Goal: Information Seeking & Learning: Learn about a topic

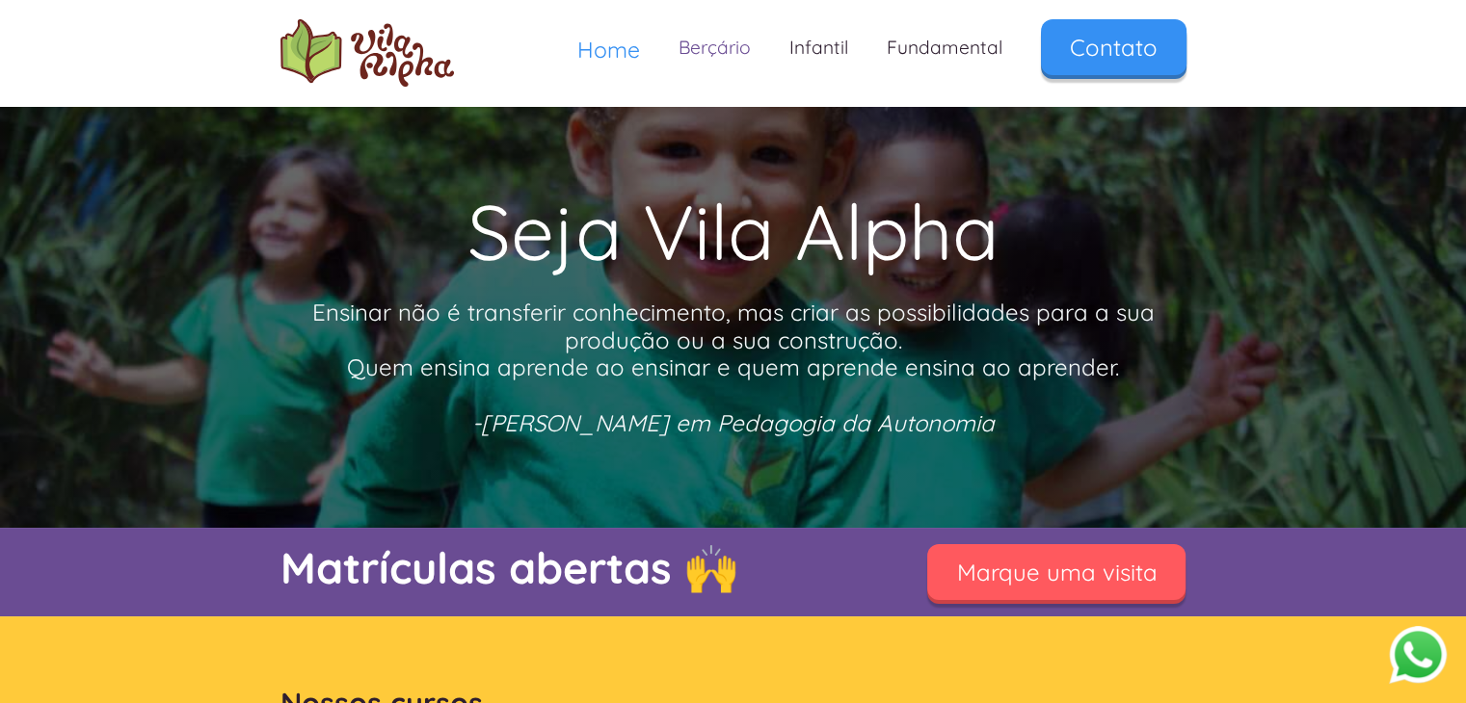
click at [696, 58] on link "Berçário" at bounding box center [714, 47] width 111 height 57
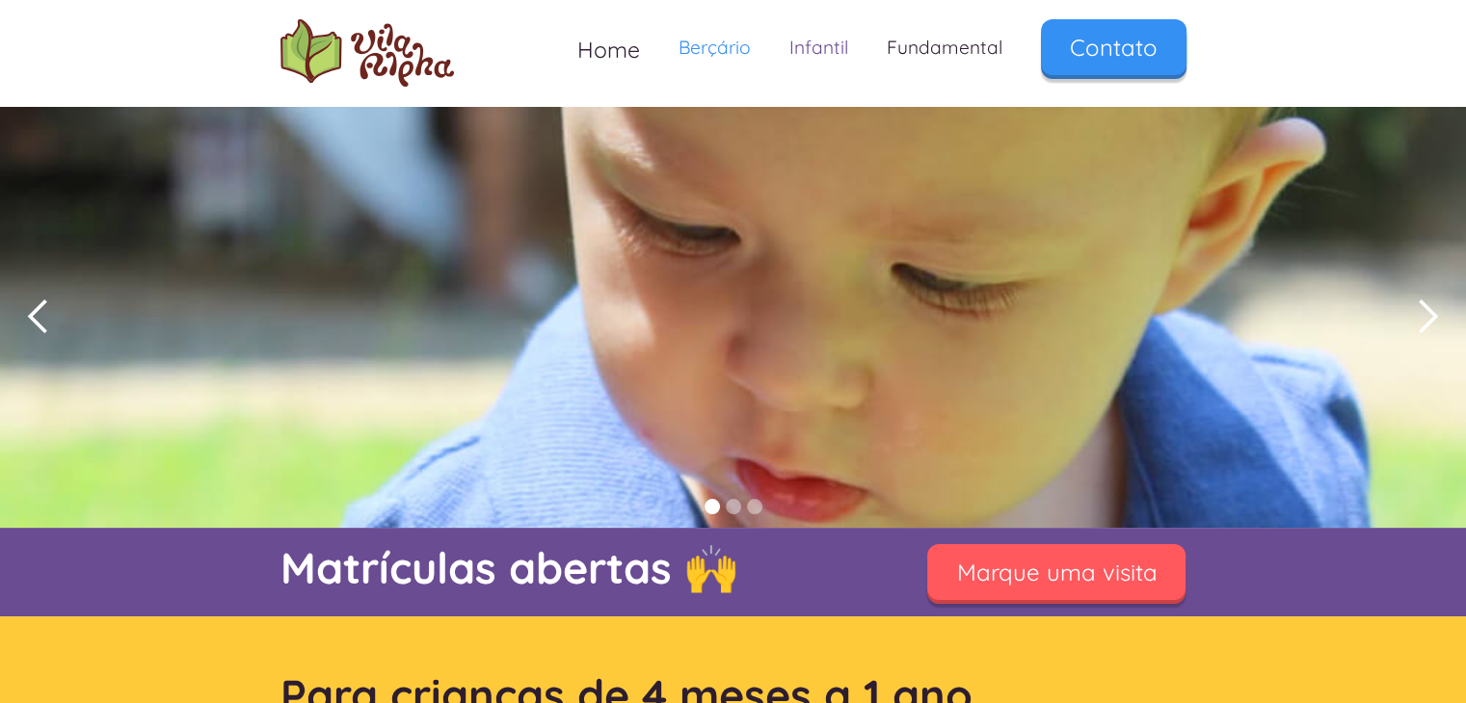
click at [802, 44] on link "Infantil" at bounding box center [818, 47] width 97 height 57
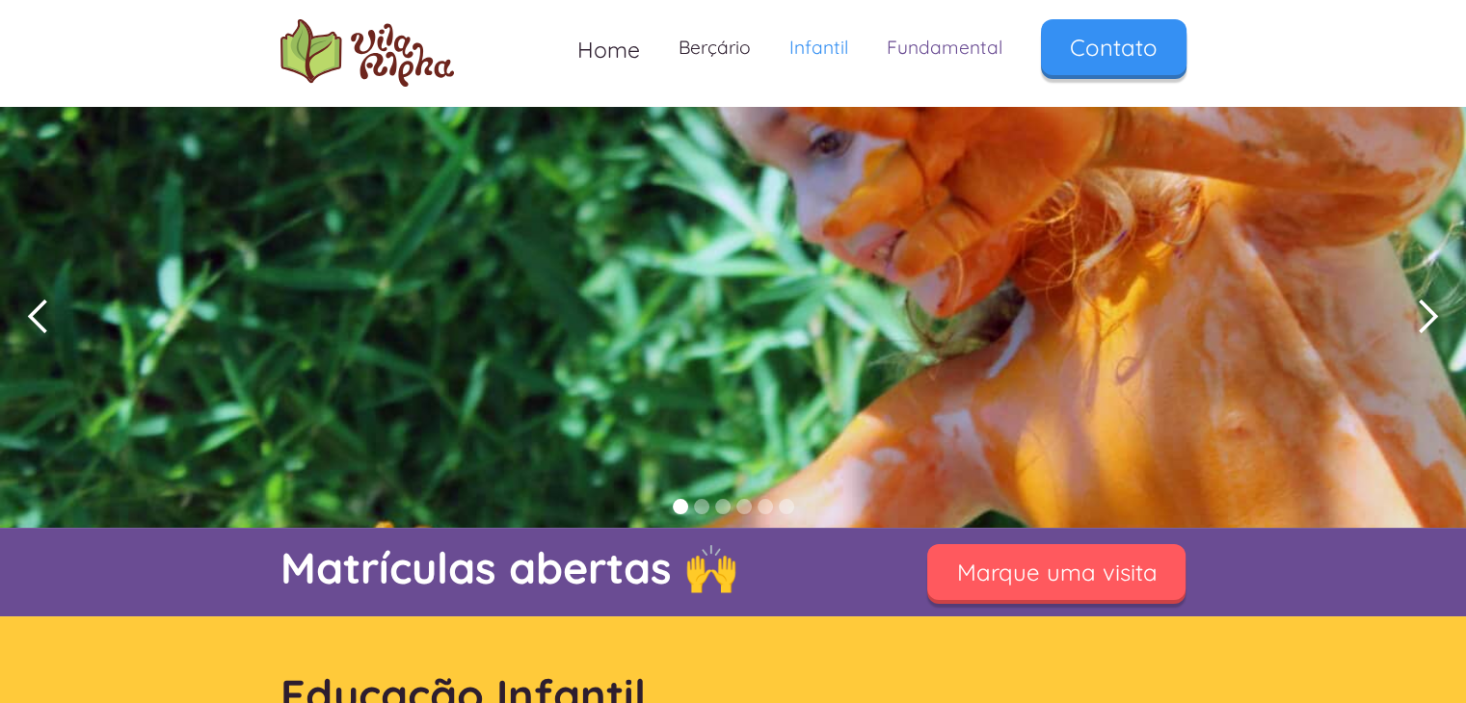
click at [921, 43] on link "Fundamental" at bounding box center [944, 47] width 154 height 57
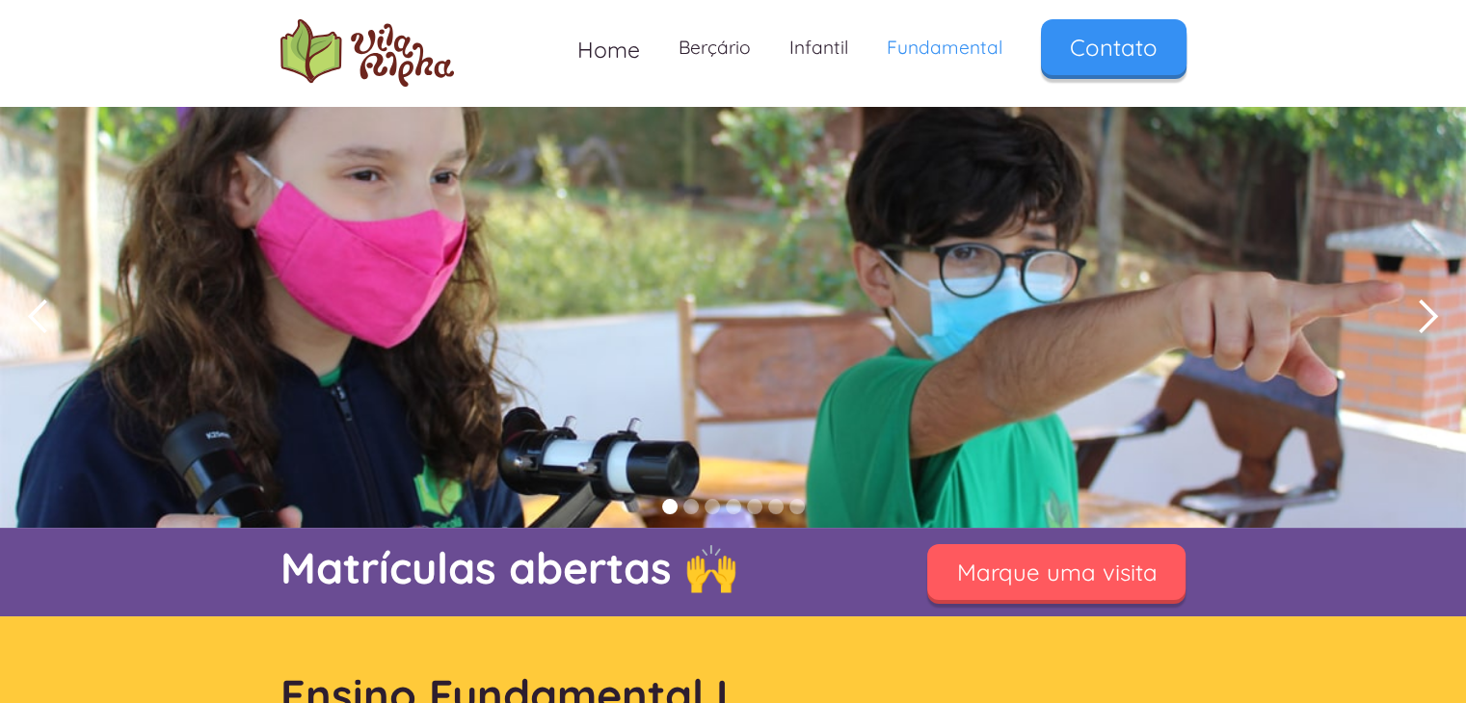
click at [1418, 305] on div "next slide" at bounding box center [1427, 317] width 39 height 39
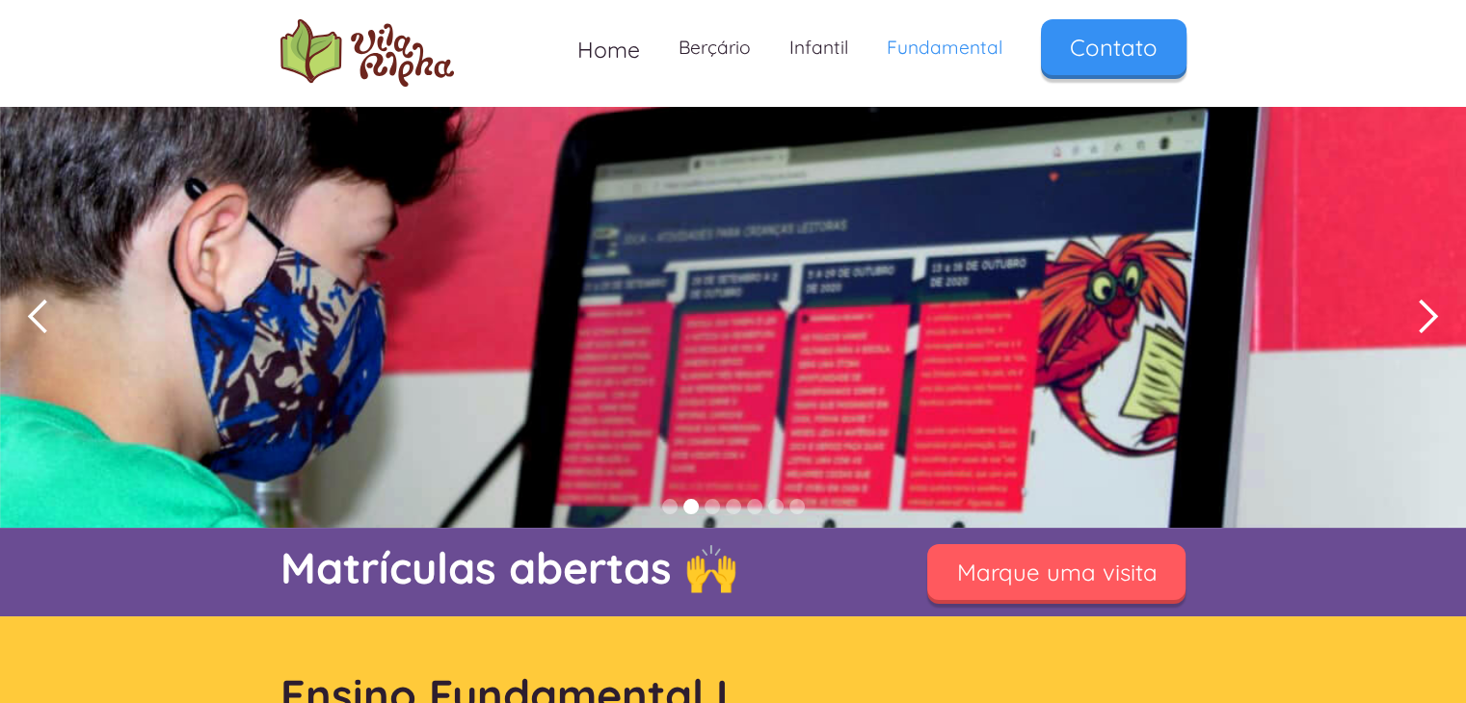
click at [1418, 305] on div "next slide" at bounding box center [1427, 317] width 39 height 39
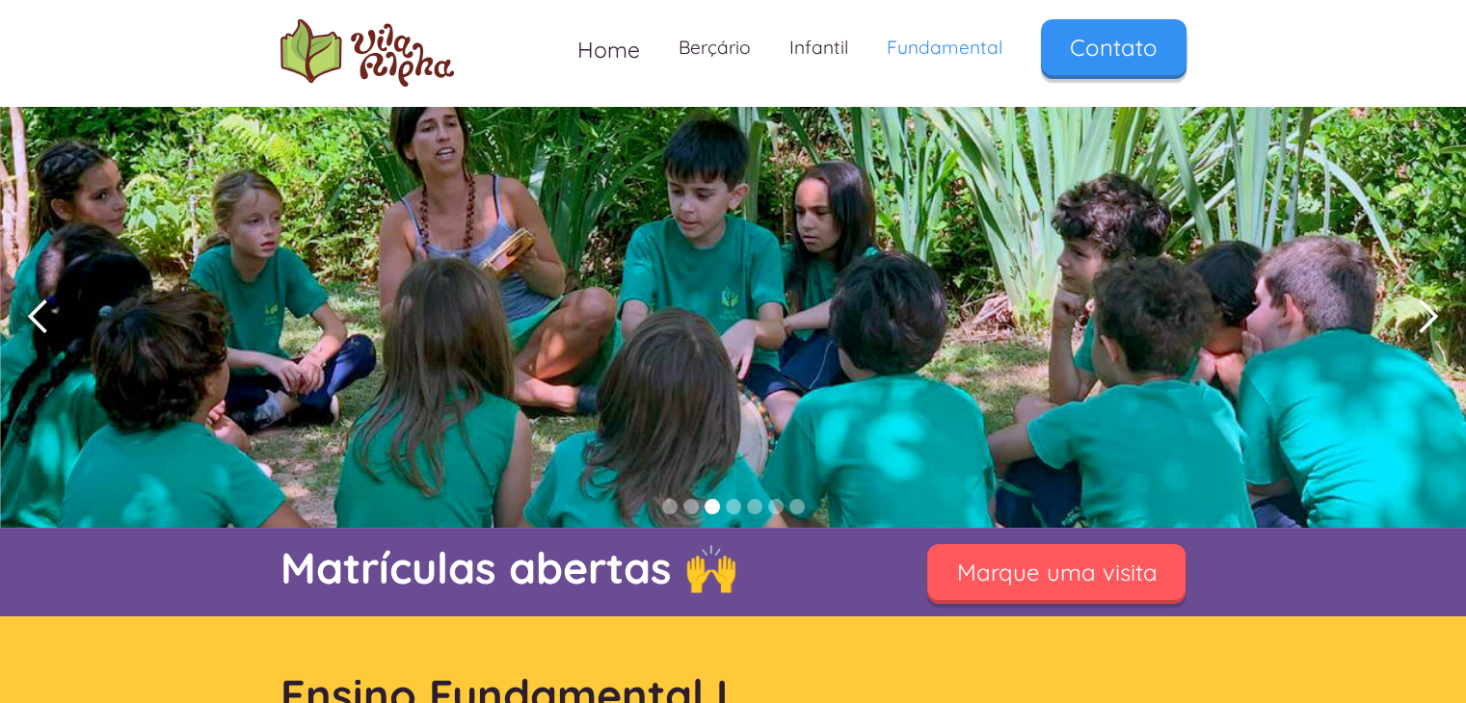
click at [1418, 305] on div "next slide" at bounding box center [1427, 317] width 39 height 39
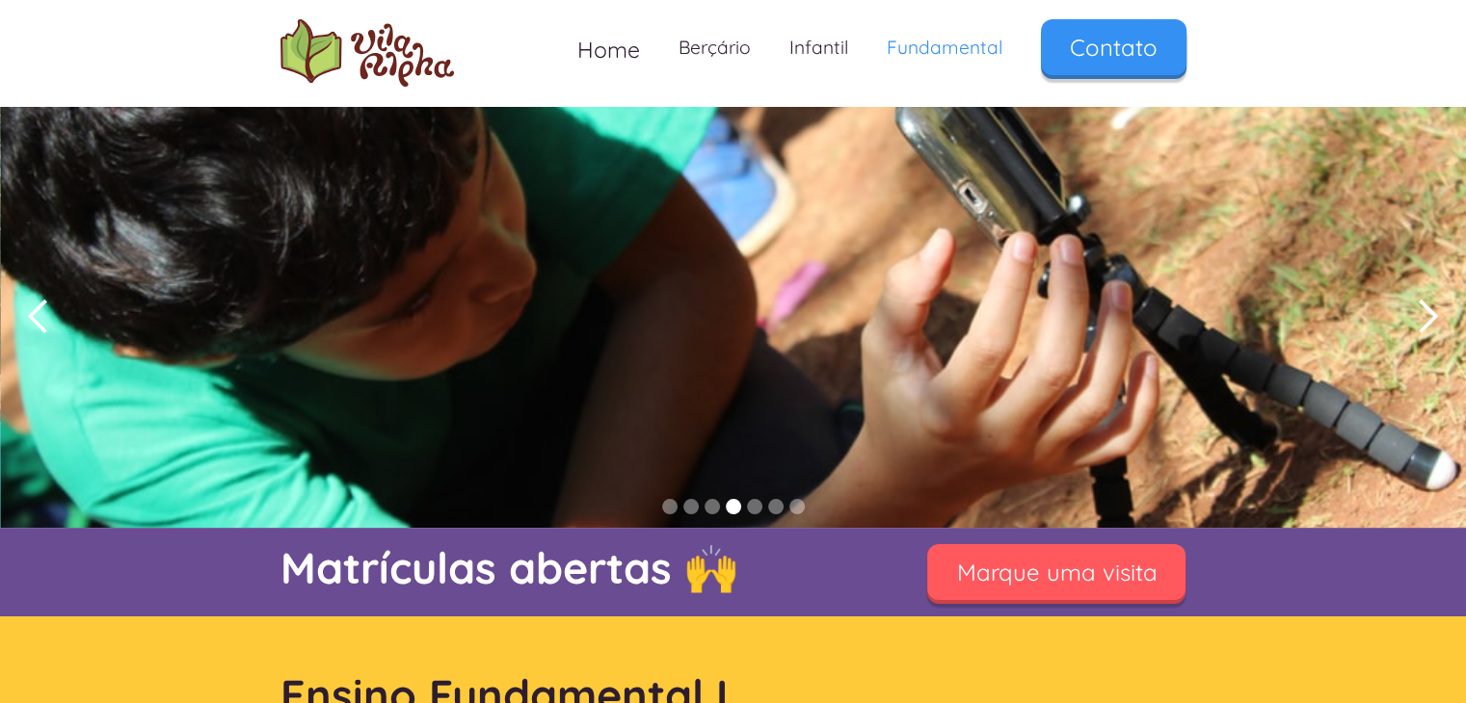
click at [1418, 305] on div "next slide" at bounding box center [1427, 317] width 39 height 39
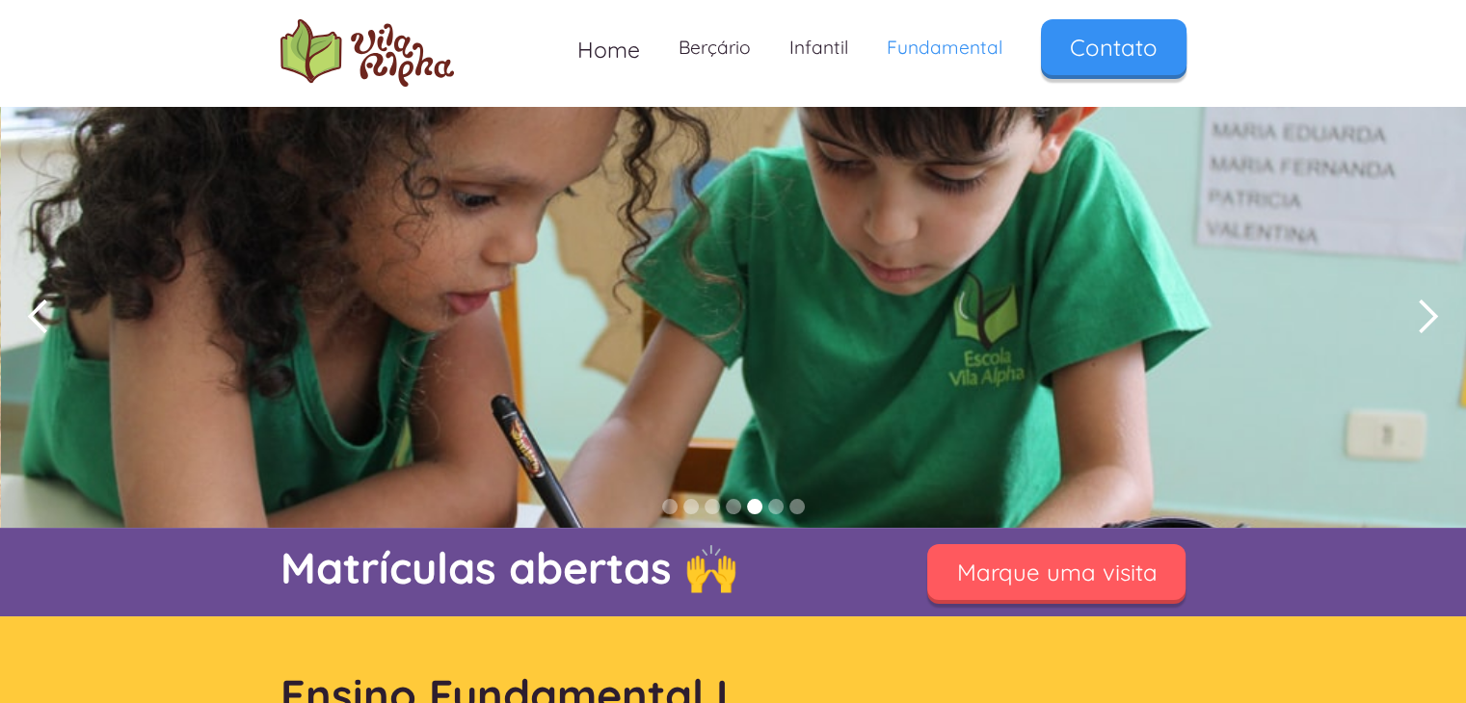
click at [1418, 305] on div "next slide" at bounding box center [1427, 317] width 39 height 39
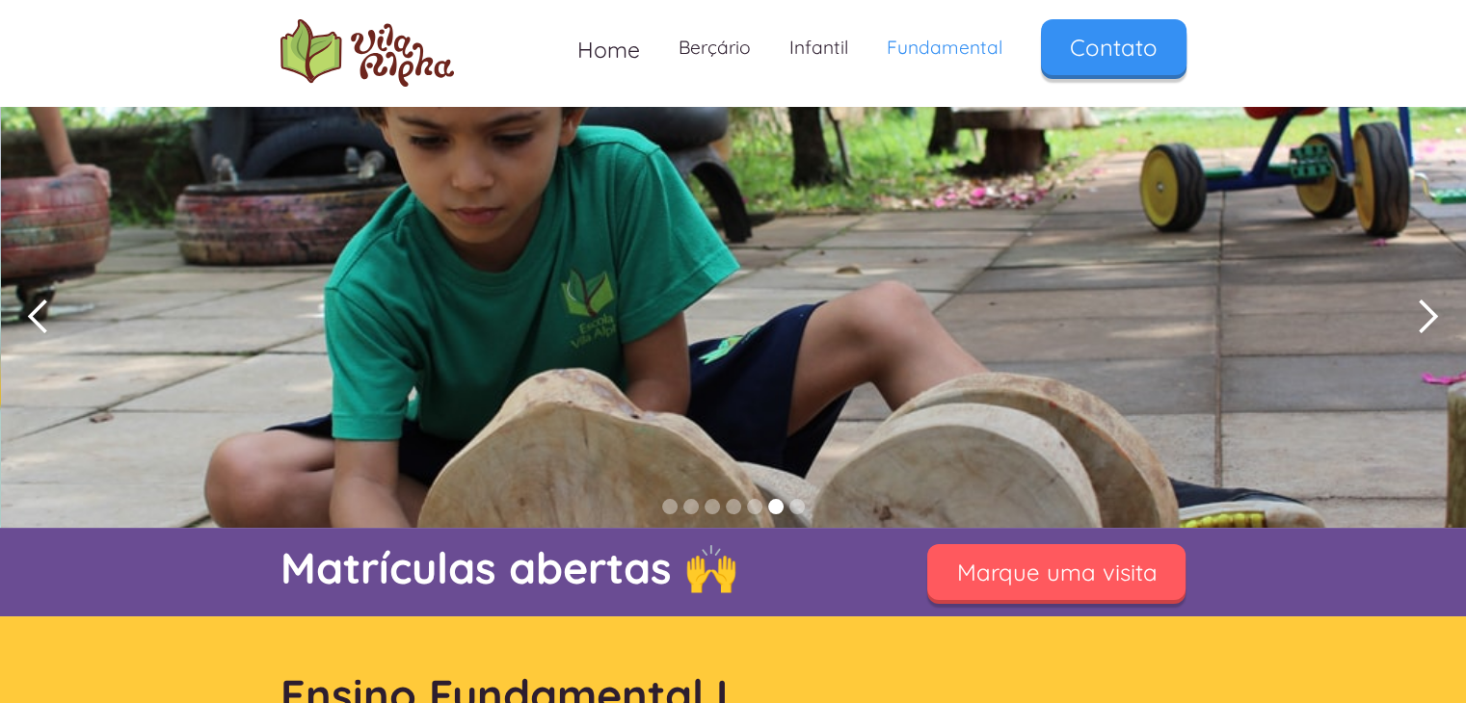
click at [1418, 305] on div "next slide" at bounding box center [1427, 317] width 39 height 39
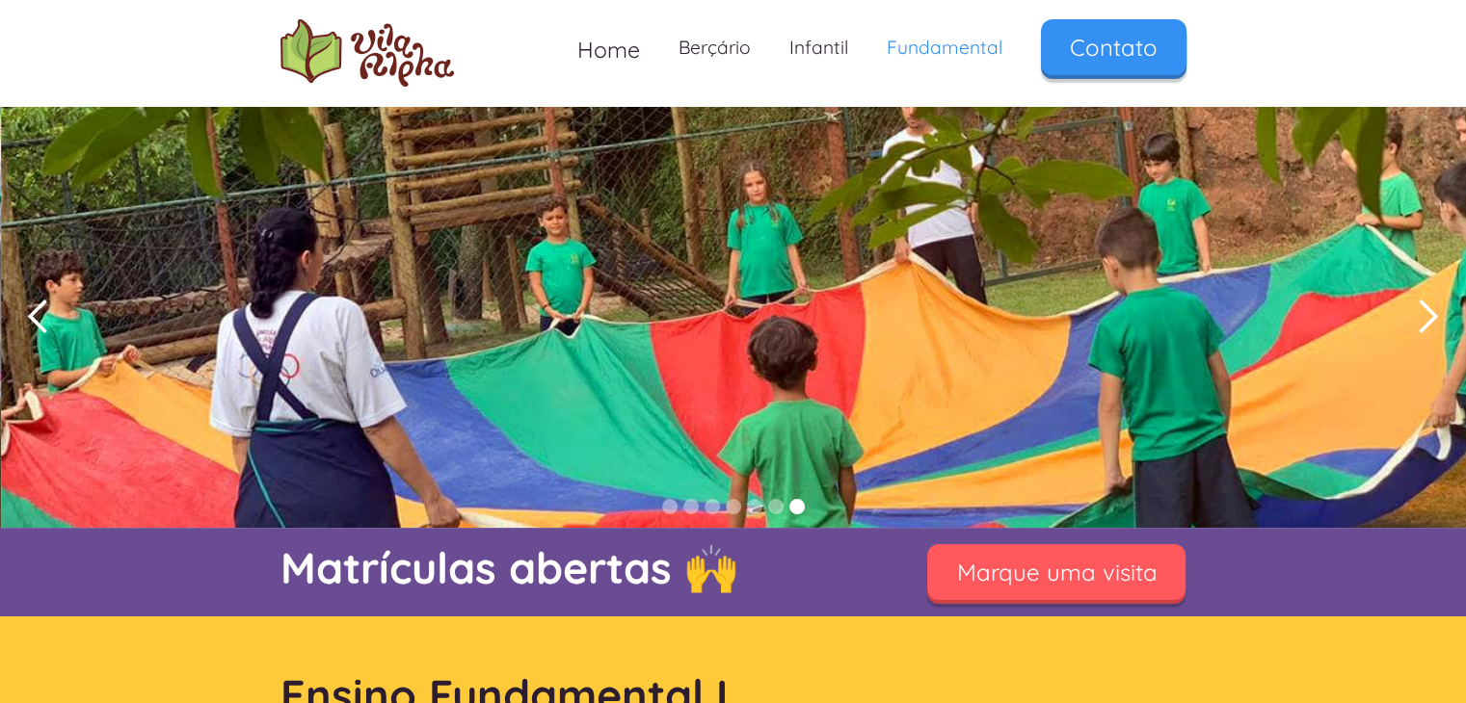
click at [1418, 305] on div "next slide" at bounding box center [1427, 317] width 39 height 39
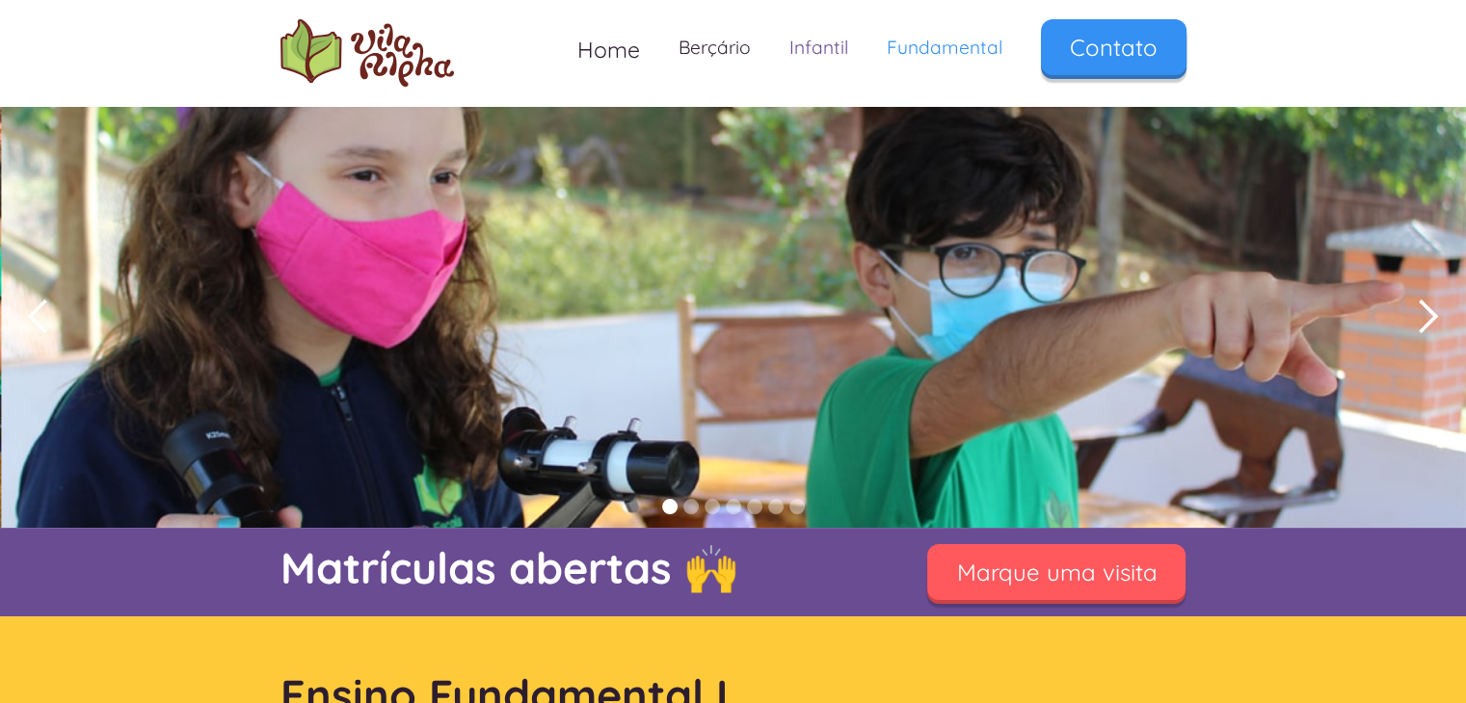
click at [817, 39] on link "Infantil" at bounding box center [818, 47] width 97 height 57
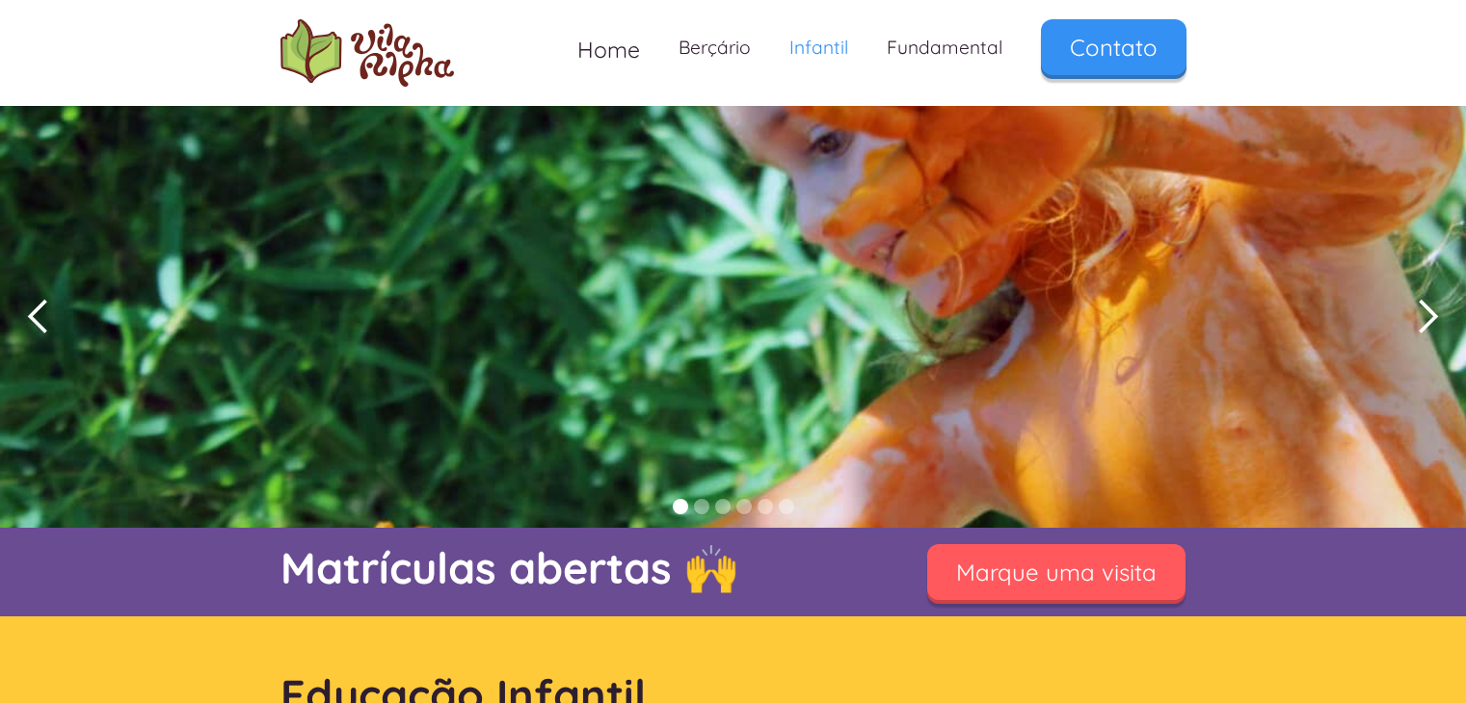
click at [1420, 315] on div "next slide" at bounding box center [1427, 317] width 39 height 39
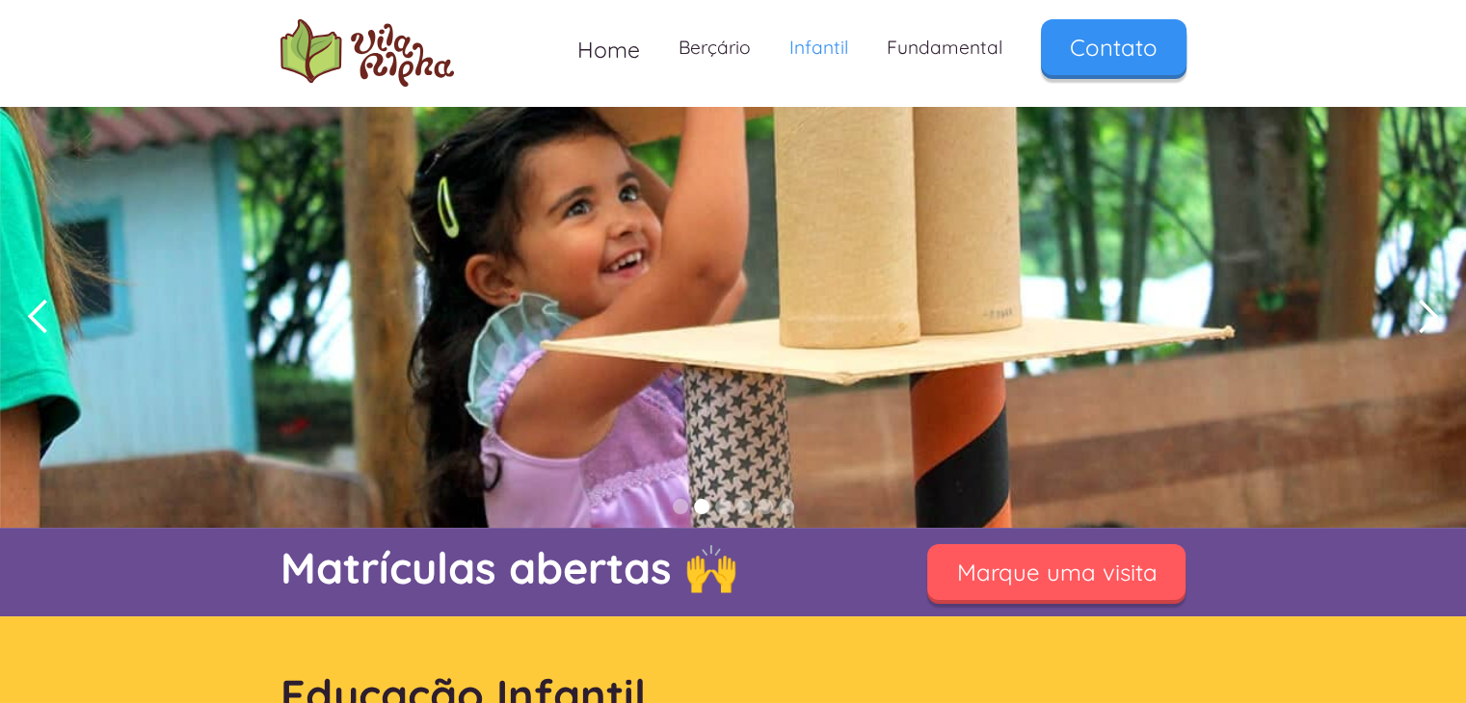
click at [1420, 315] on div "next slide" at bounding box center [1427, 317] width 39 height 39
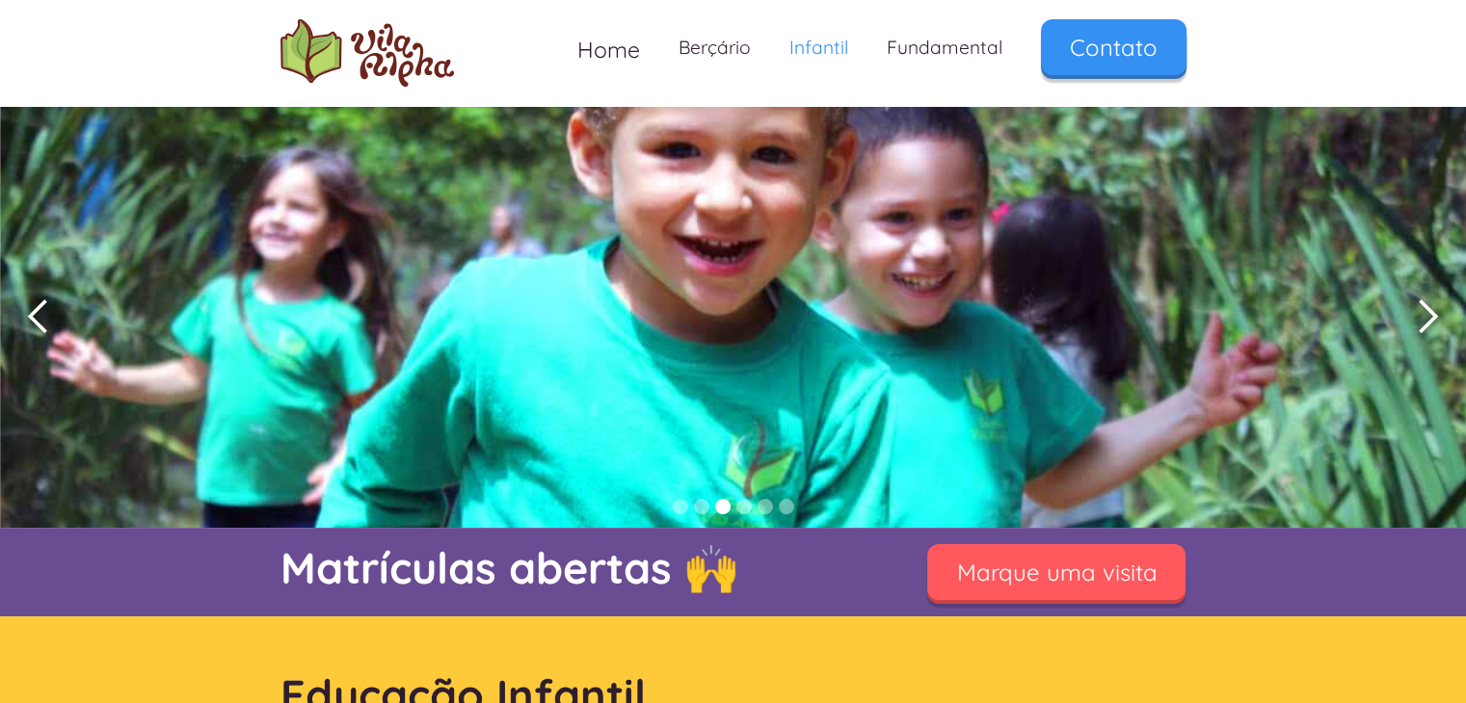
click at [1420, 315] on div "next slide" at bounding box center [1427, 317] width 39 height 39
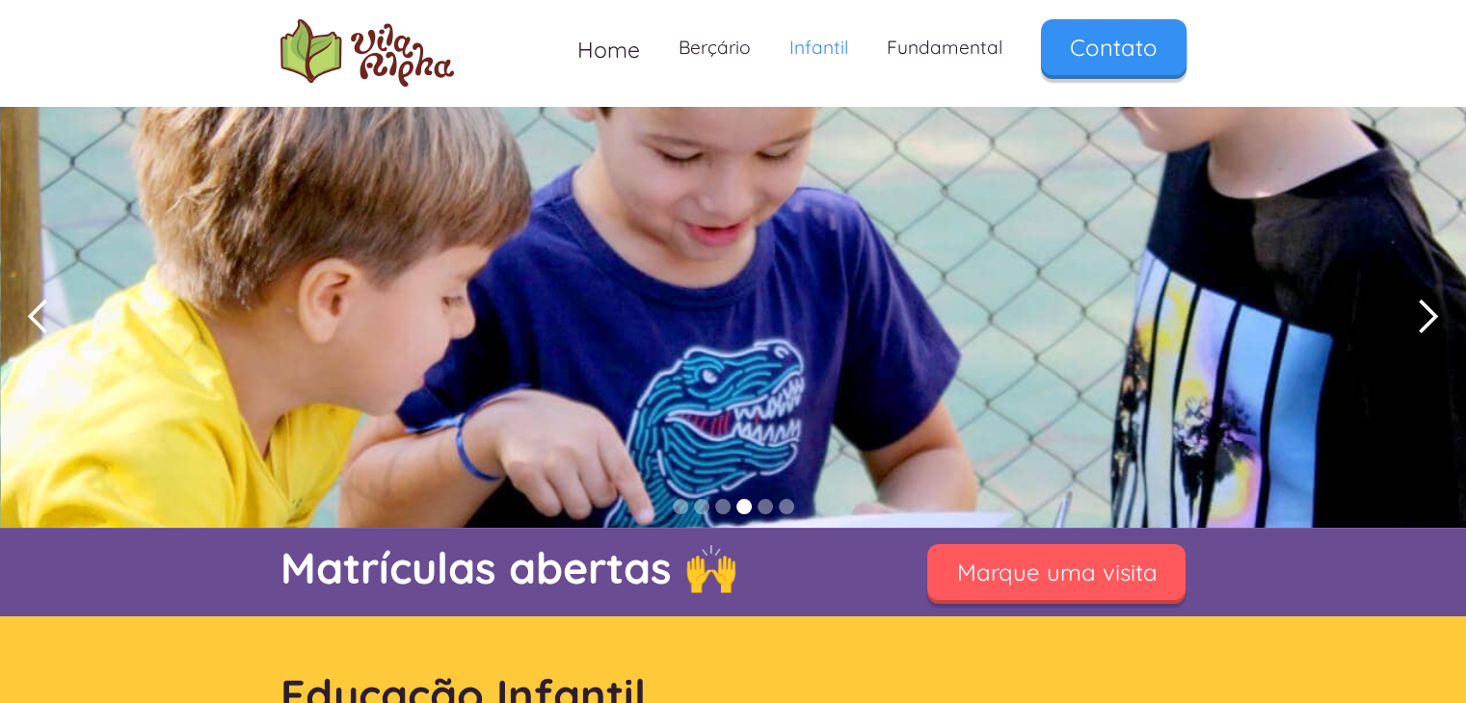
click at [1420, 315] on div "next slide" at bounding box center [1427, 317] width 39 height 39
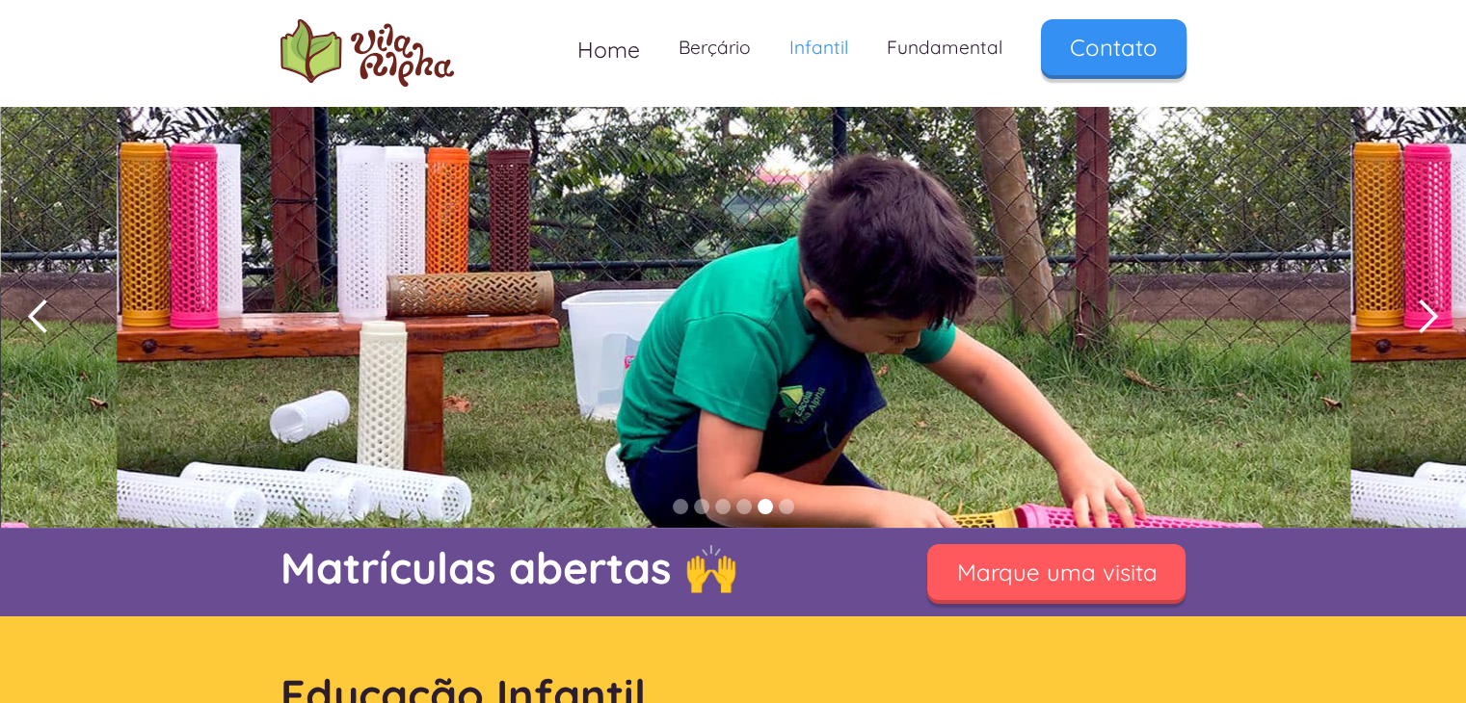
click at [1420, 315] on div "next slide" at bounding box center [1427, 317] width 39 height 39
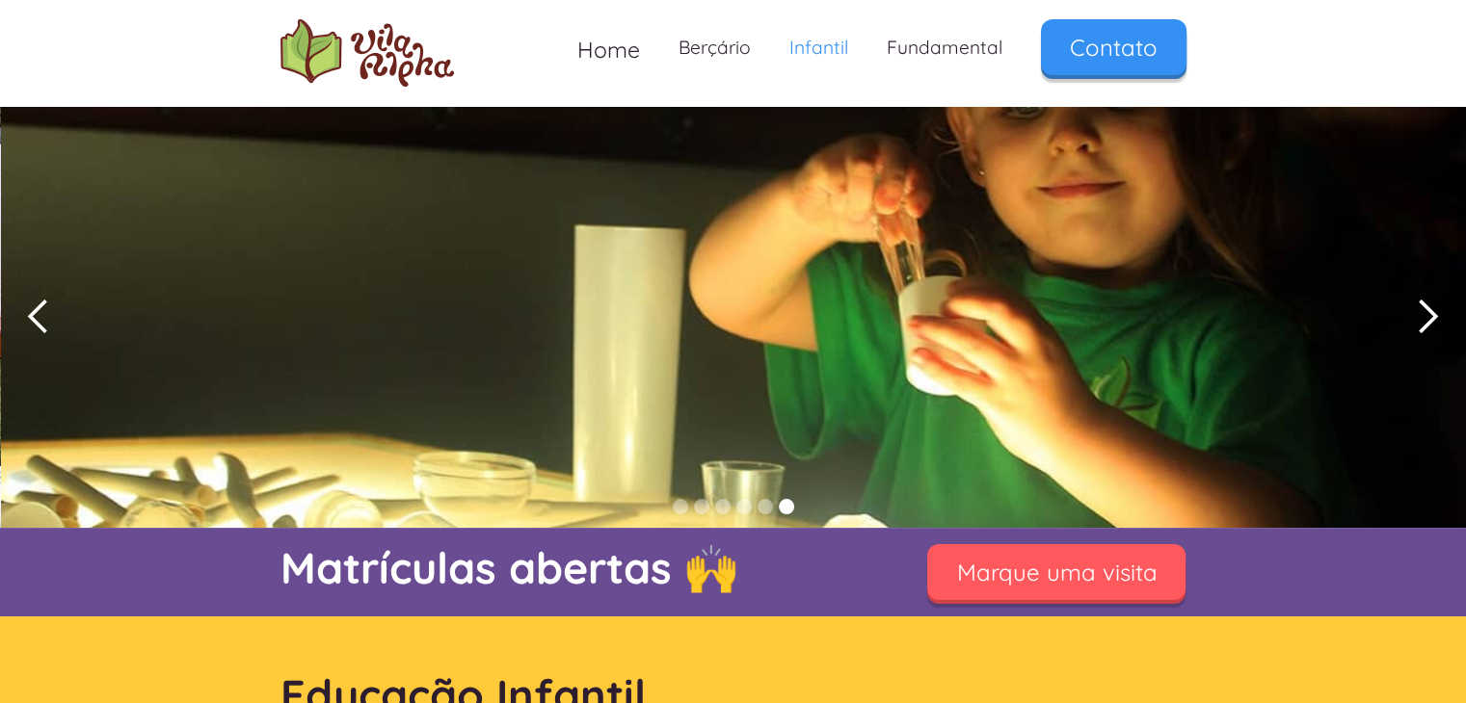
click at [1420, 315] on div "next slide" at bounding box center [1427, 317] width 39 height 39
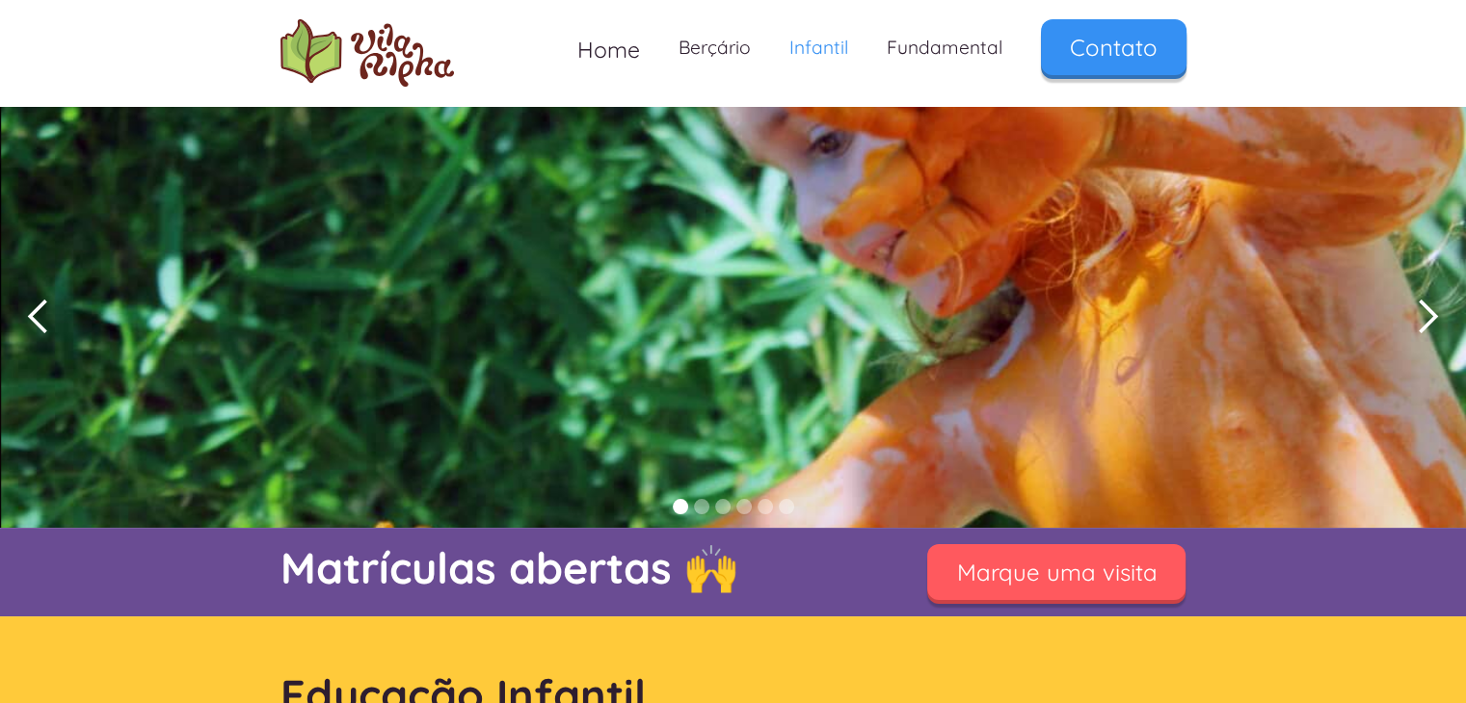
click at [1420, 315] on div "next slide" at bounding box center [1427, 317] width 39 height 39
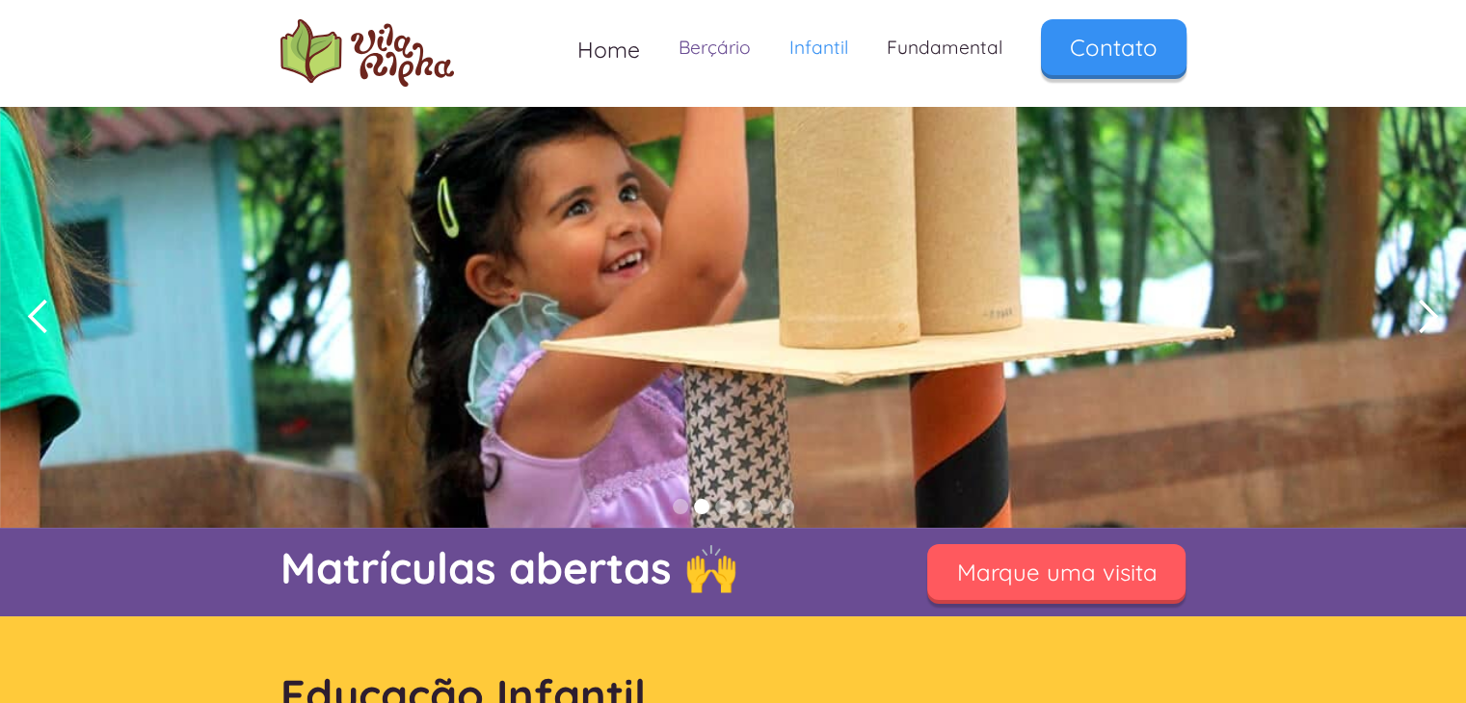
click at [724, 55] on link "Berçário" at bounding box center [714, 47] width 111 height 57
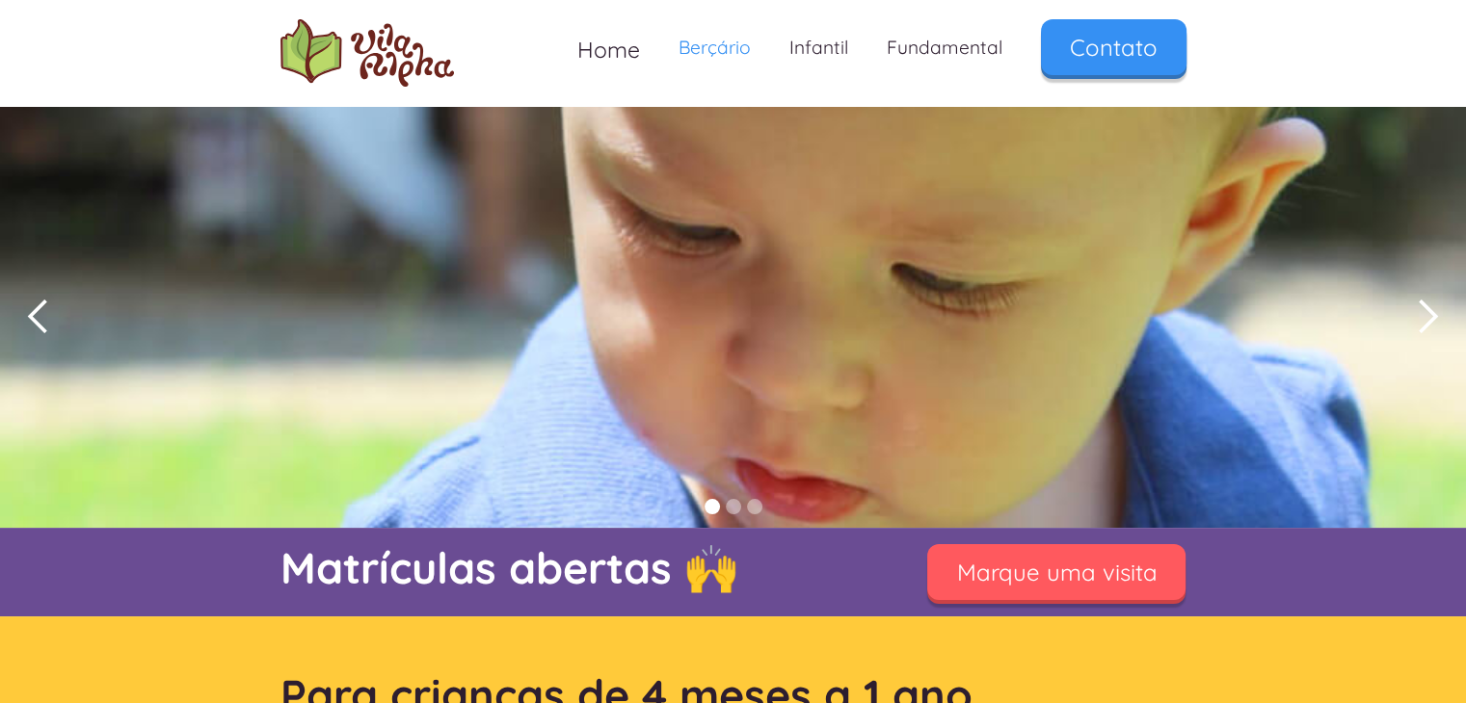
click at [1419, 319] on div "next slide" at bounding box center [1427, 317] width 39 height 39
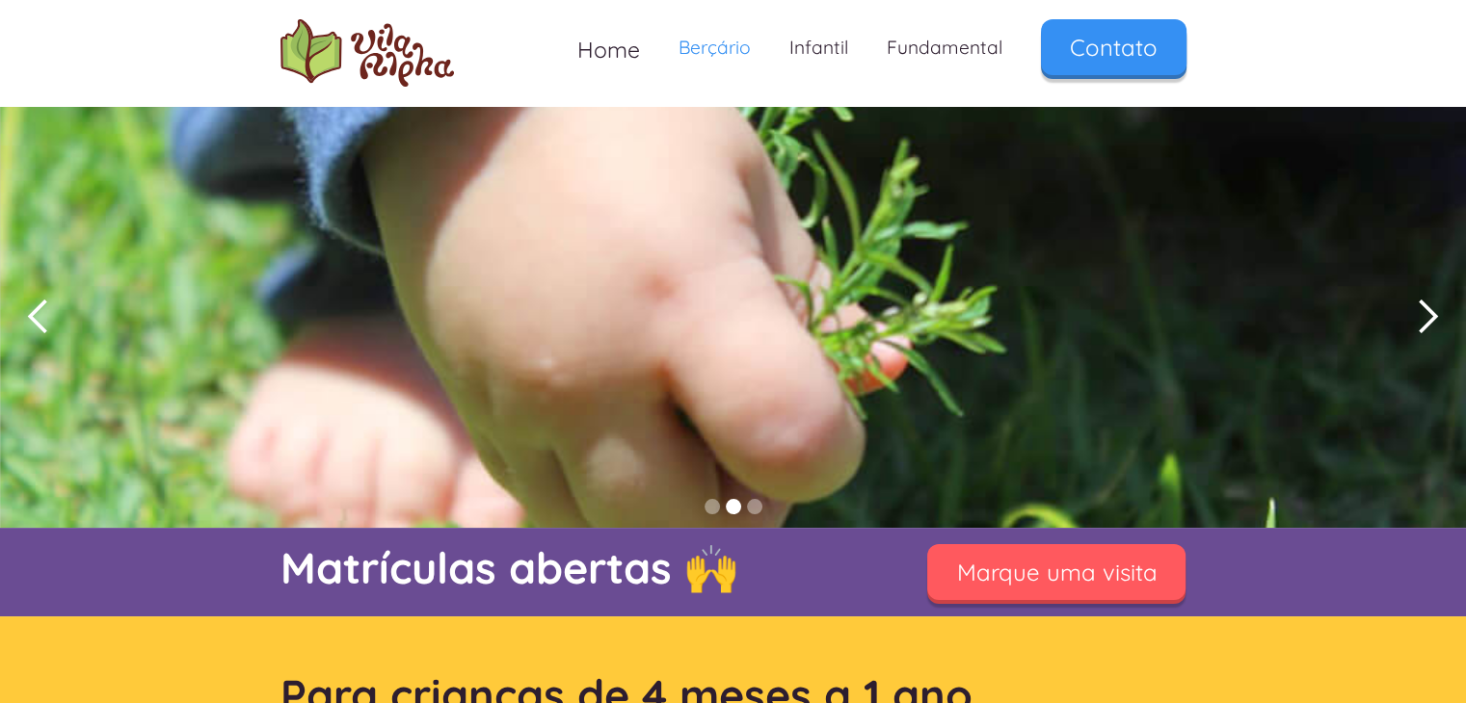
click at [1418, 319] on div "next slide" at bounding box center [1427, 317] width 39 height 39
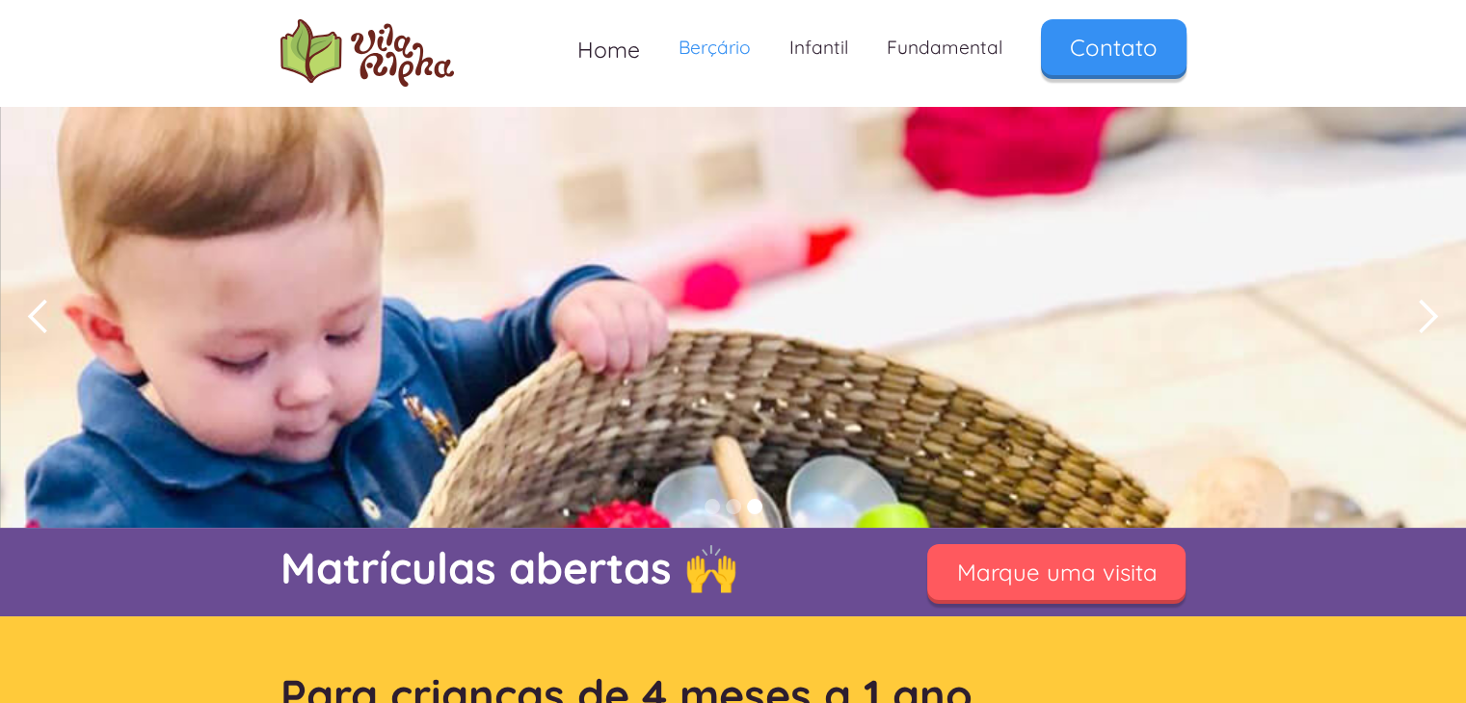
click at [1418, 319] on div "next slide" at bounding box center [1427, 317] width 39 height 39
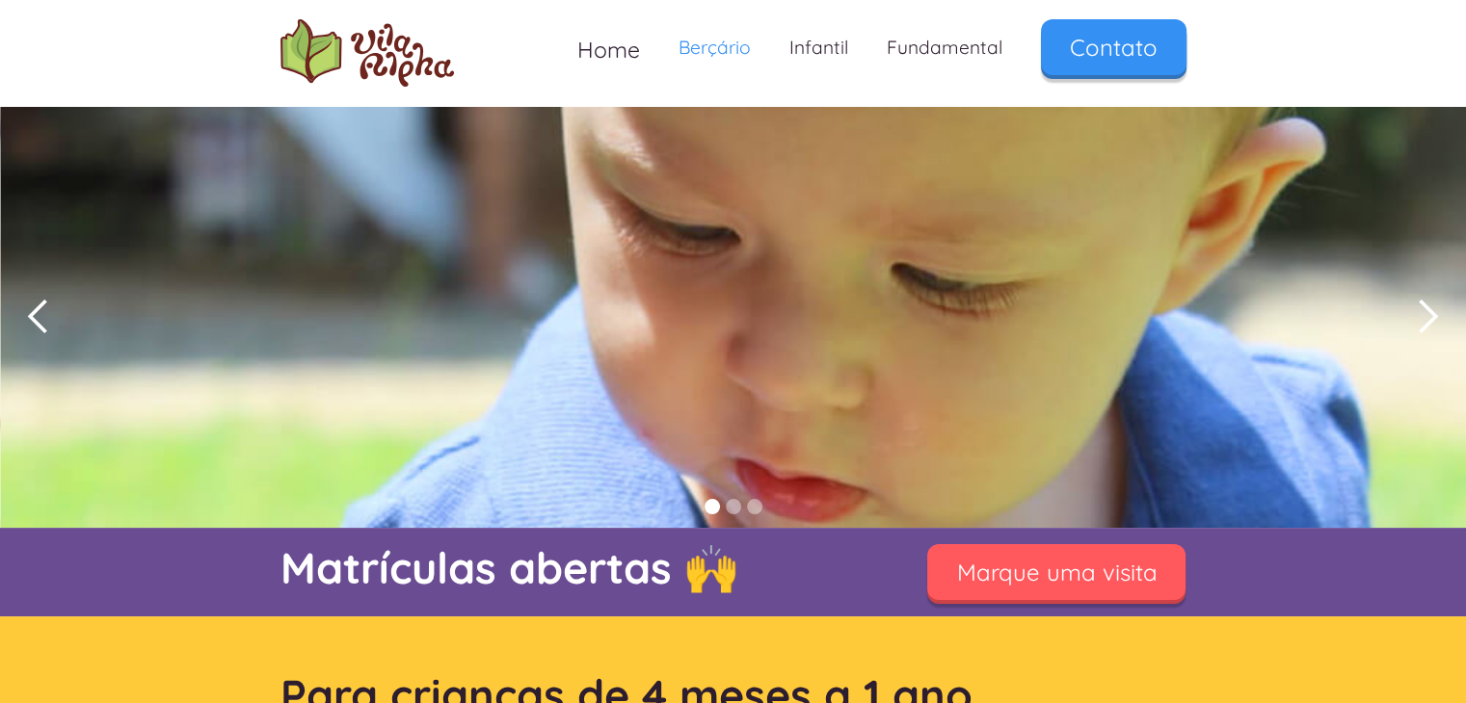
click at [1418, 319] on div "next slide" at bounding box center [1427, 317] width 39 height 39
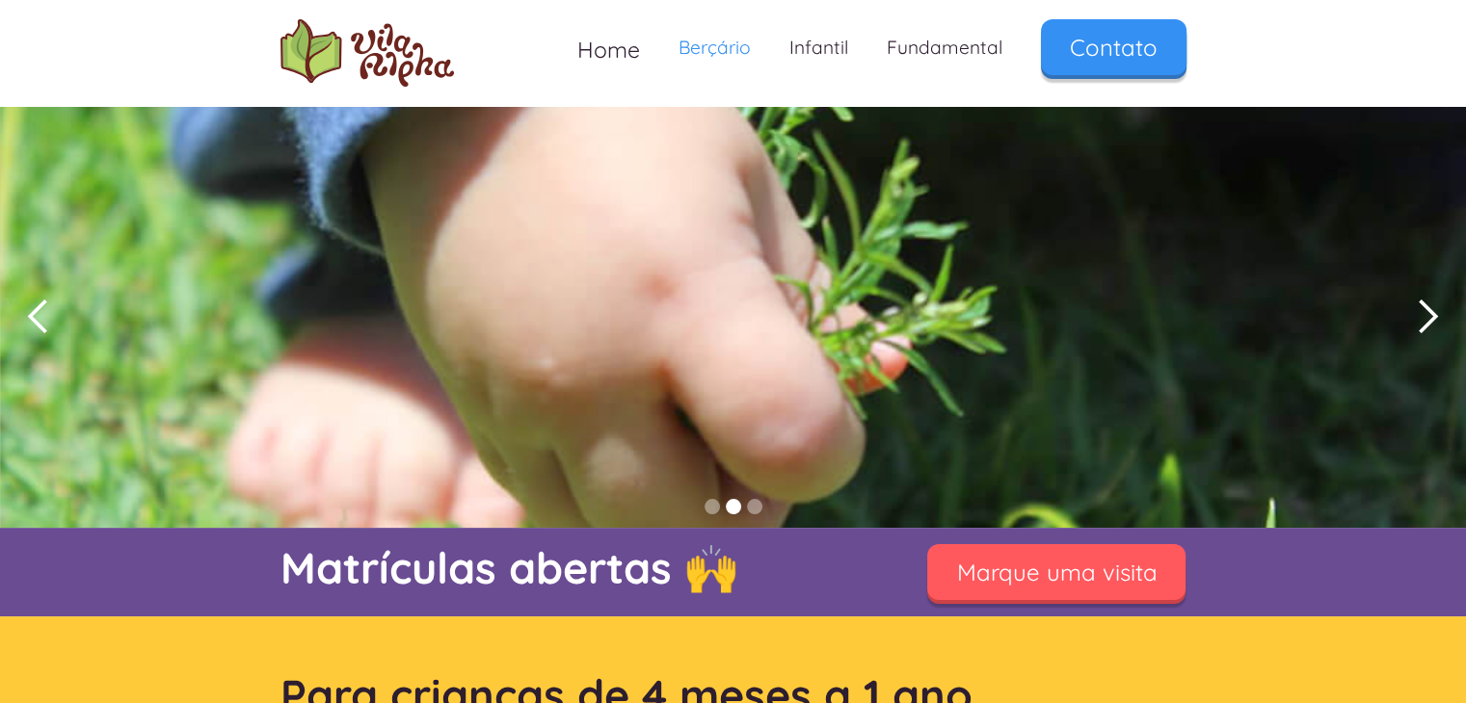
click at [1418, 319] on div "next slide" at bounding box center [1427, 317] width 39 height 39
